Goal: Check status: Check status

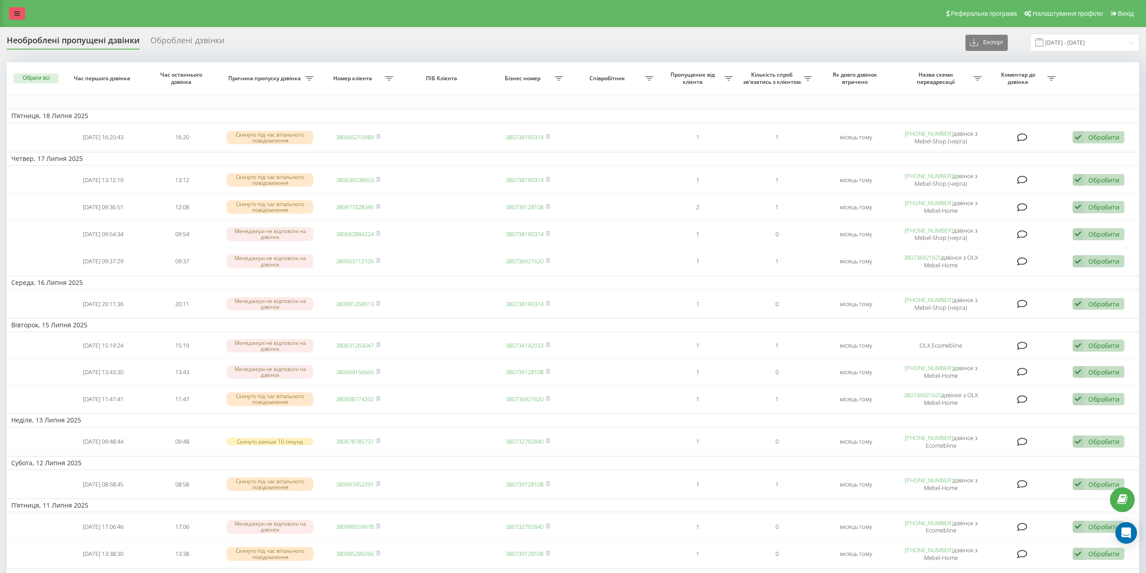
click at [20, 11] on link at bounding box center [17, 13] width 16 height 13
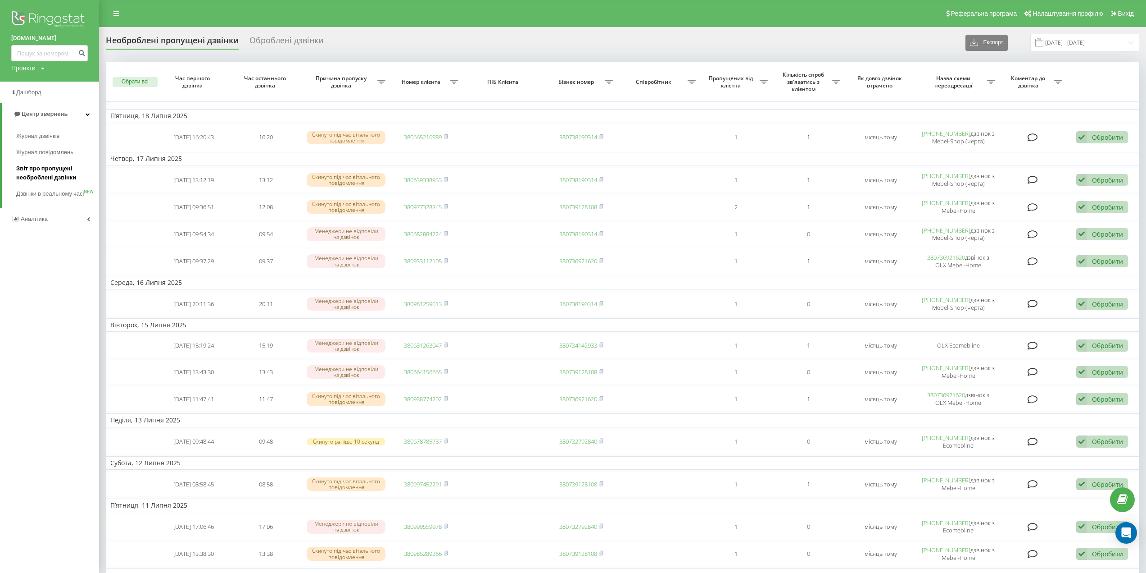
click at [46, 170] on span "Звіт про пропущені необроблені дзвінки" at bounding box center [55, 173] width 78 height 18
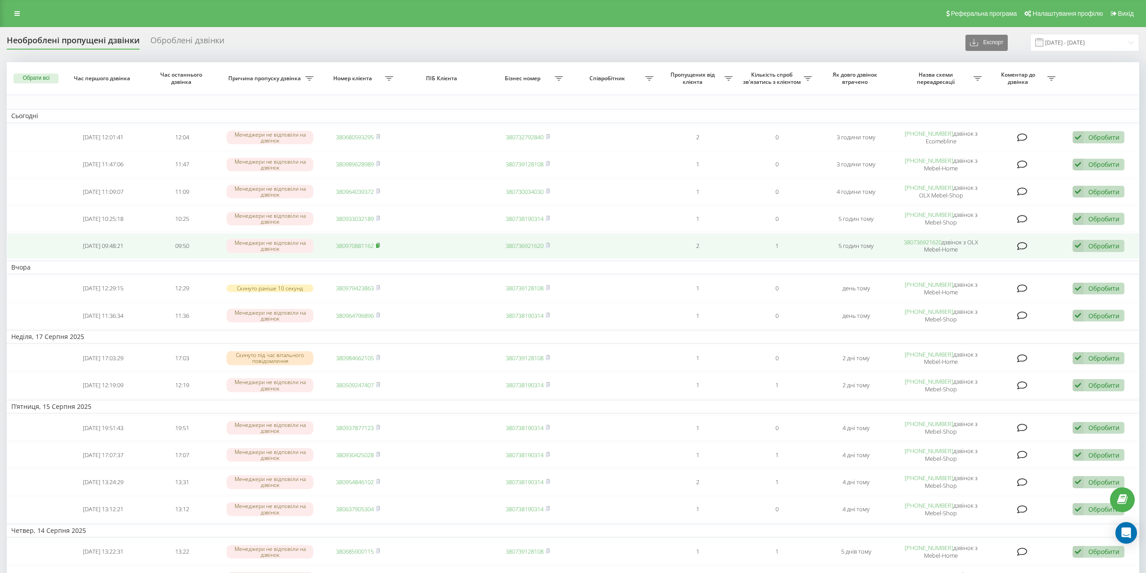
click at [379, 245] on rect at bounding box center [377, 246] width 3 height 4
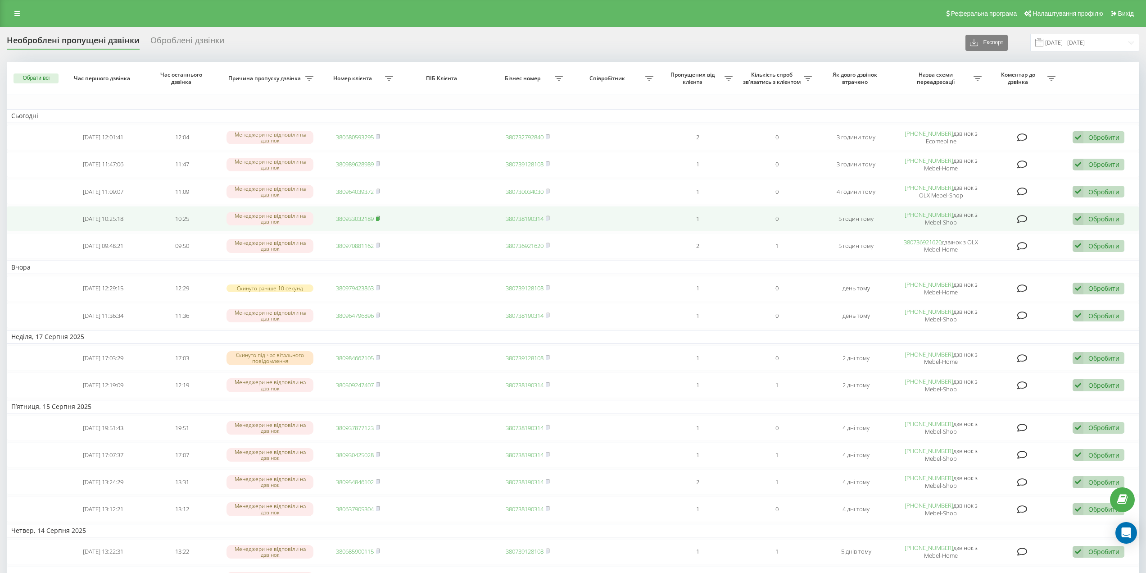
click at [378, 218] on rect at bounding box center [377, 219] width 3 height 4
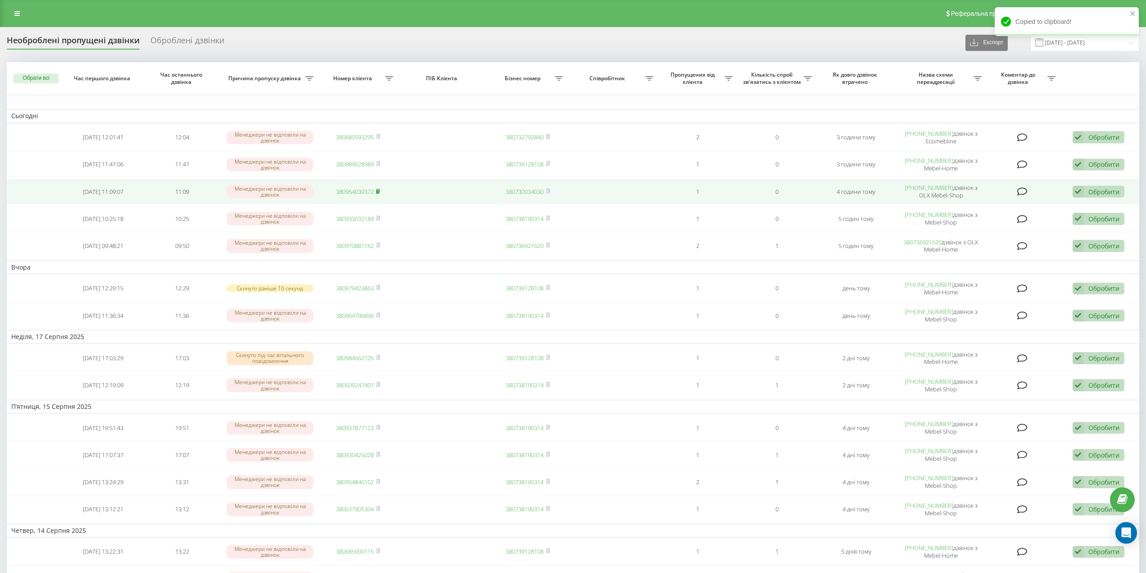
click at [380, 191] on icon at bounding box center [378, 190] width 4 height 5
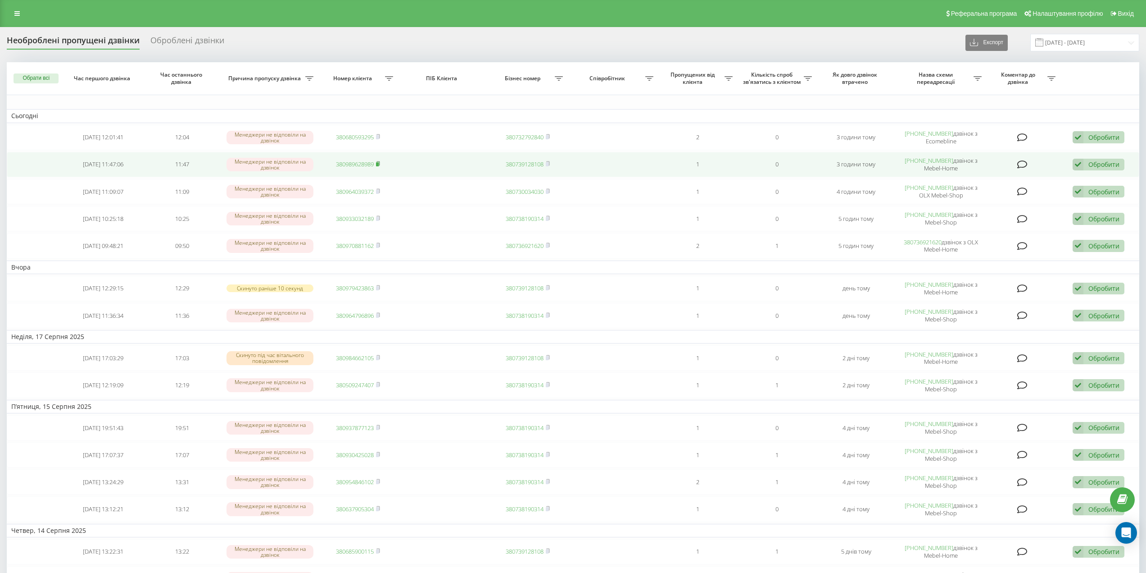
click at [378, 163] on rect at bounding box center [377, 164] width 3 height 4
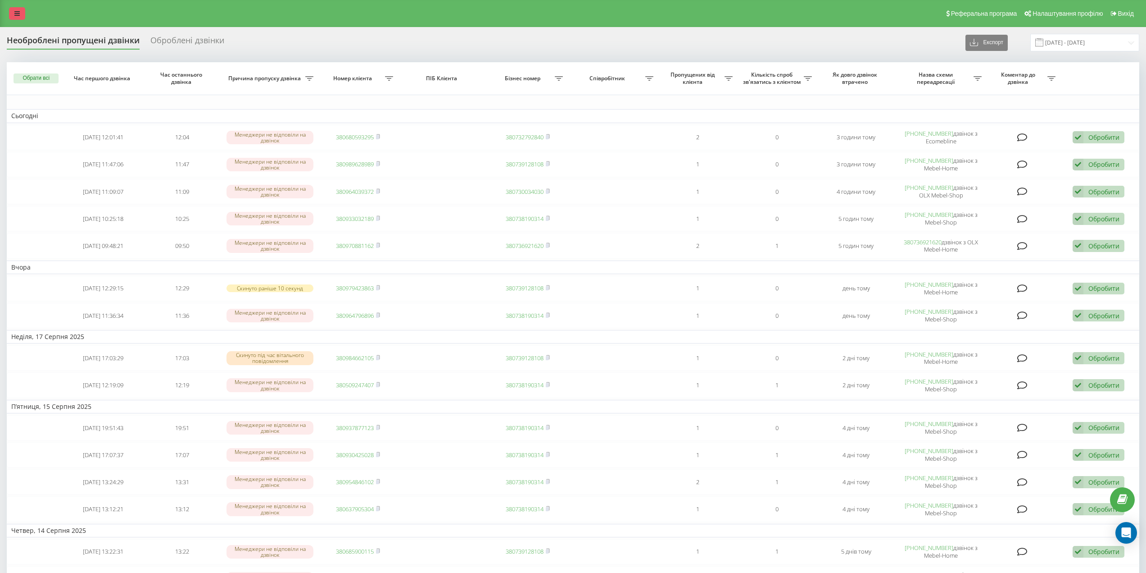
click at [15, 13] on icon at bounding box center [16, 13] width 5 height 6
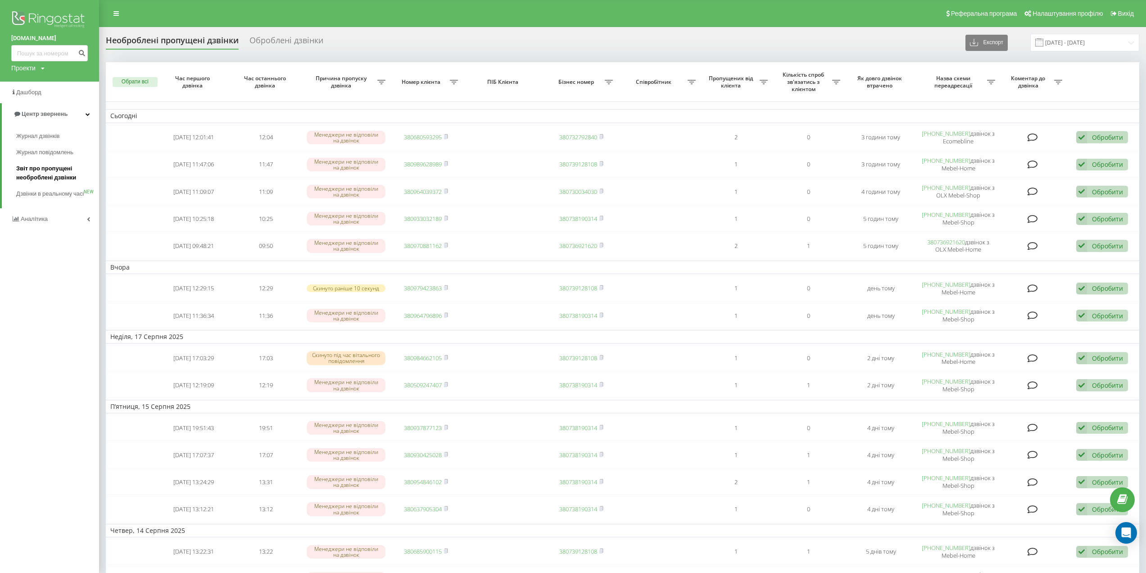
click at [45, 170] on span "Звіт про пропущені необроблені дзвінки" at bounding box center [55, 173] width 78 height 18
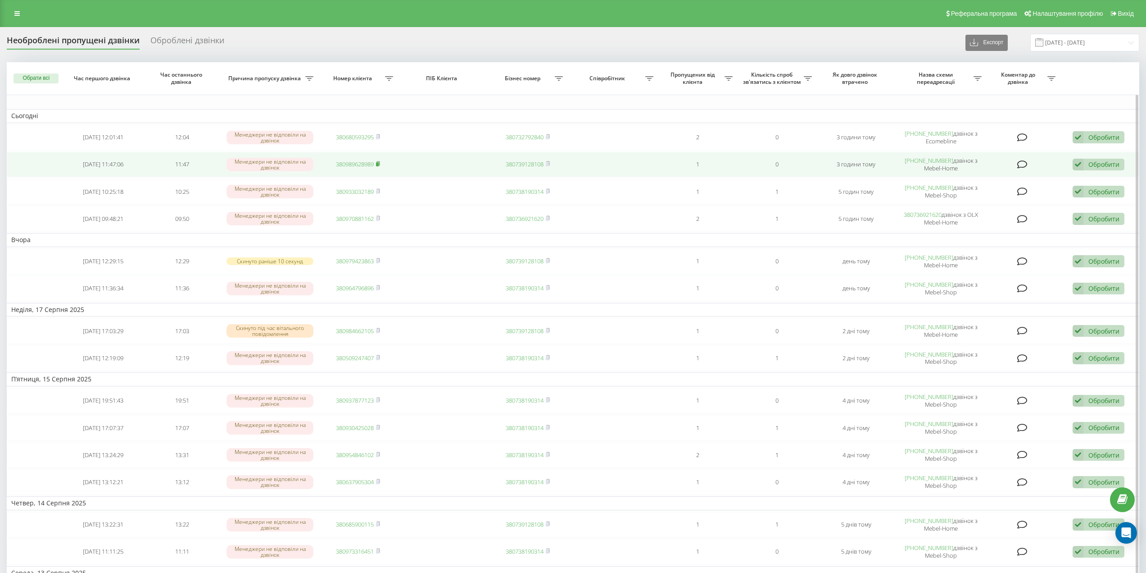
click at [379, 161] on icon at bounding box center [378, 163] width 4 height 5
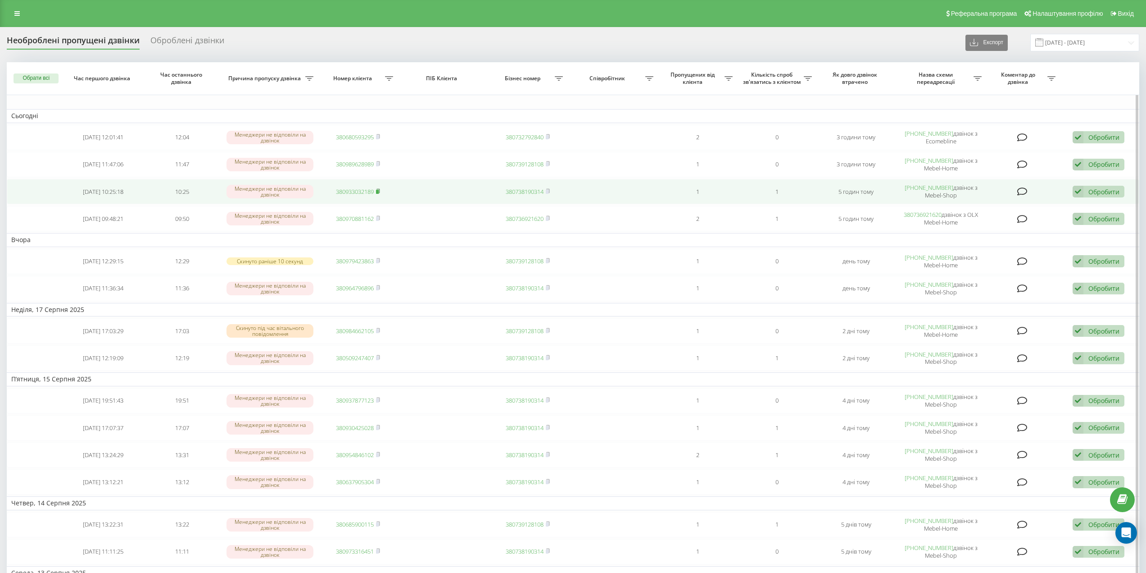
click at [379, 191] on rect at bounding box center [377, 192] width 3 height 4
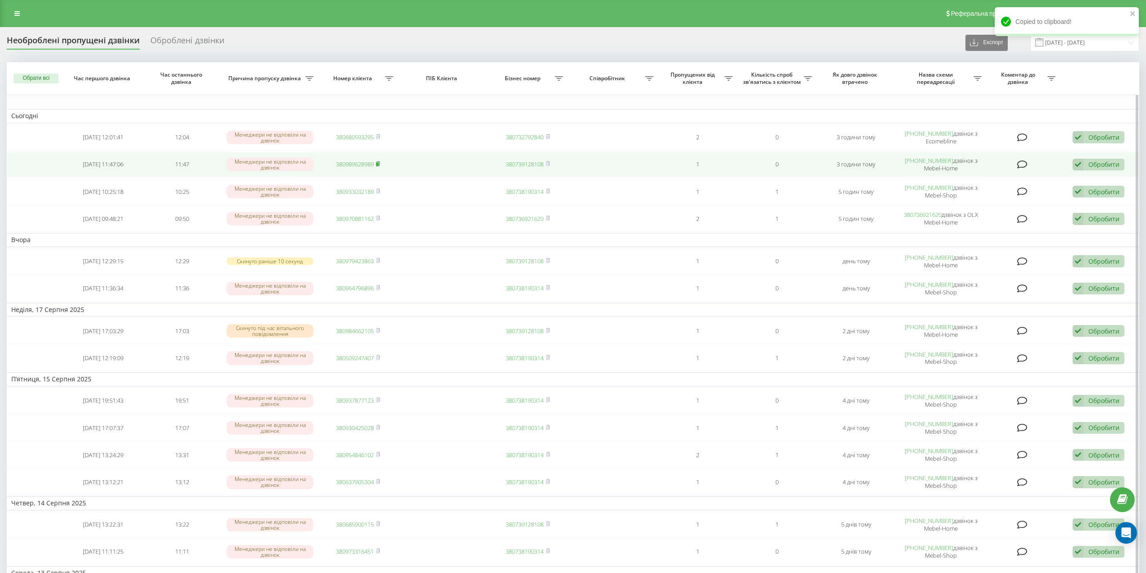
click at [380, 163] on icon at bounding box center [378, 163] width 4 height 5
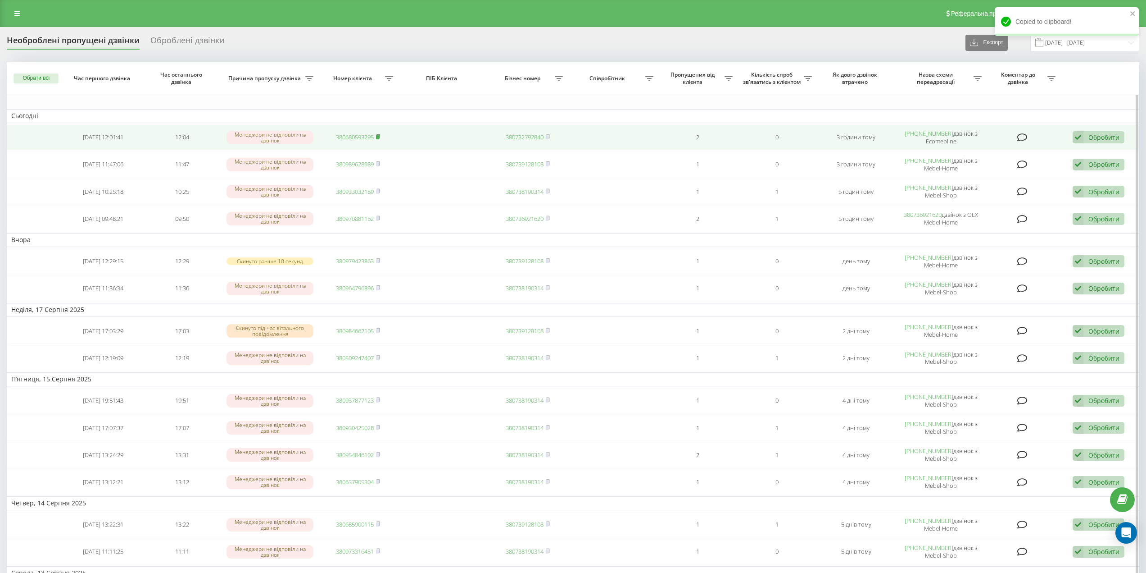
click at [380, 134] on icon at bounding box center [378, 136] width 3 height 4
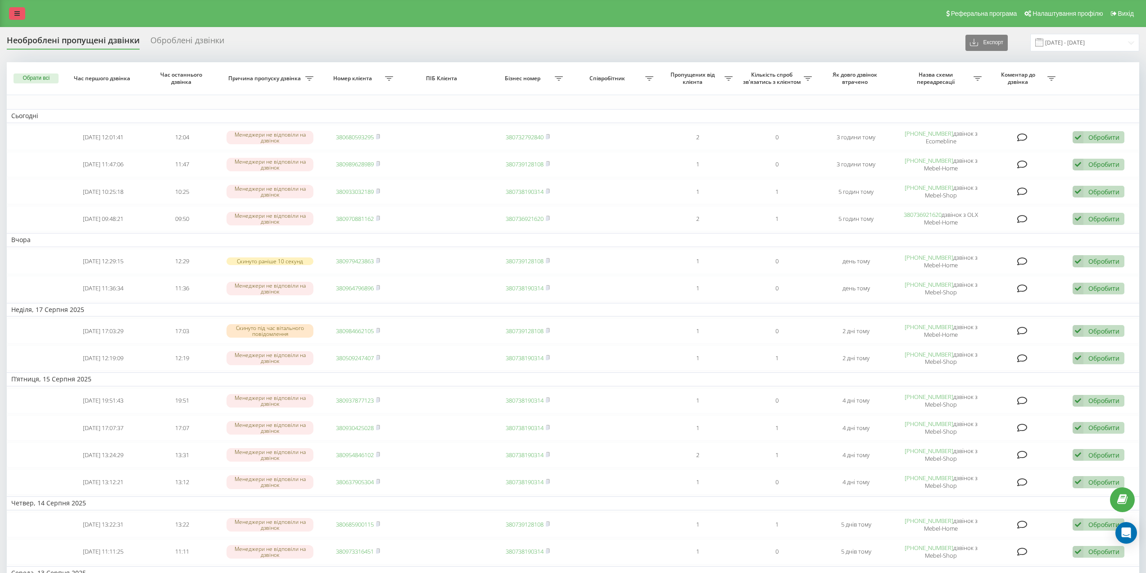
click at [21, 11] on link at bounding box center [17, 13] width 16 height 13
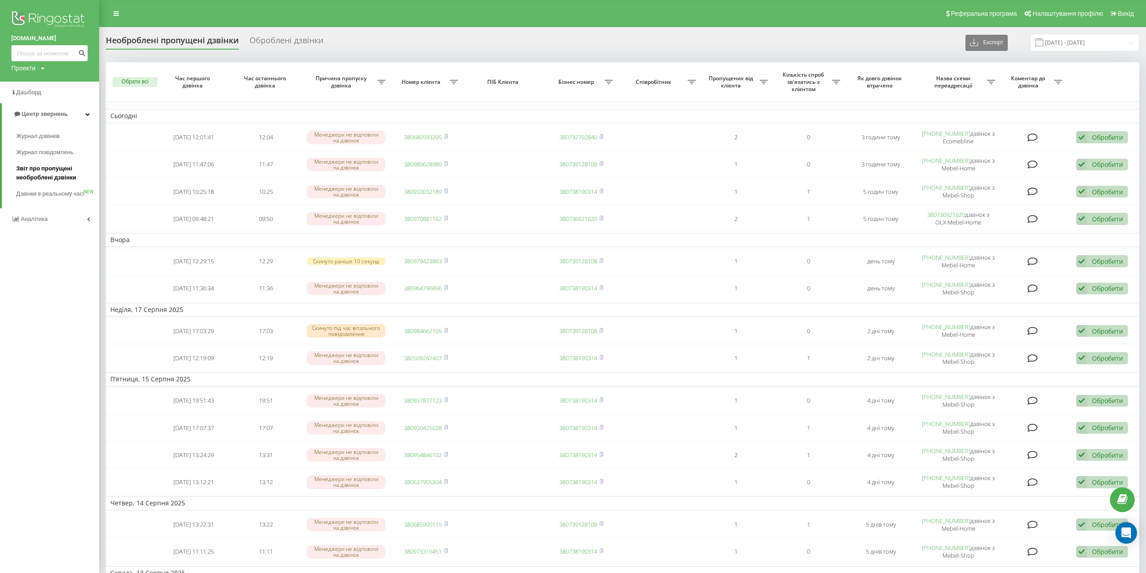
click at [43, 175] on span "Звіт про пропущені необроблені дзвінки" at bounding box center [55, 173] width 78 height 18
